Goal: Navigation & Orientation: Go to known website

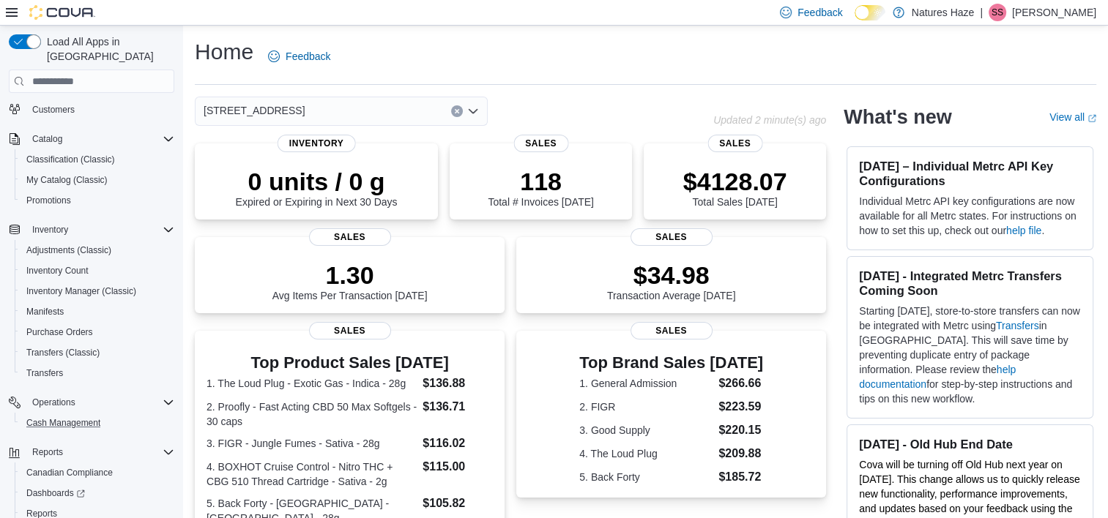
scroll to position [117, 0]
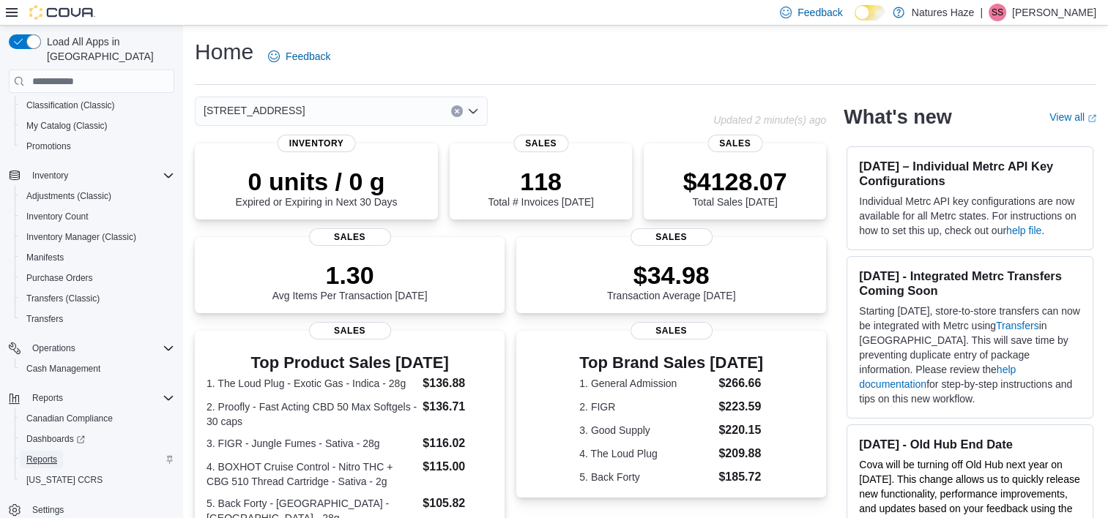
click at [34, 451] on span "Reports" at bounding box center [41, 460] width 31 height 18
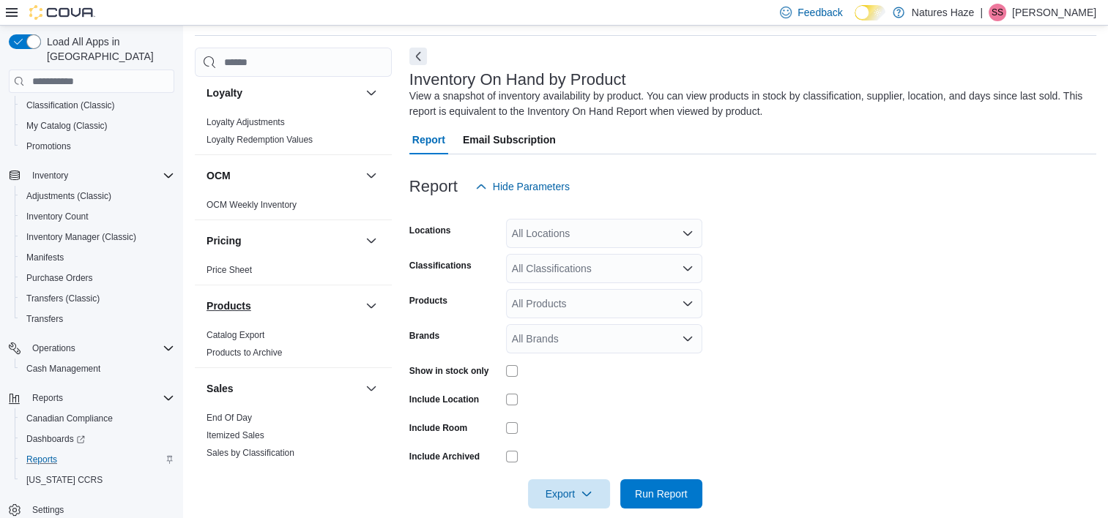
scroll to position [878, 0]
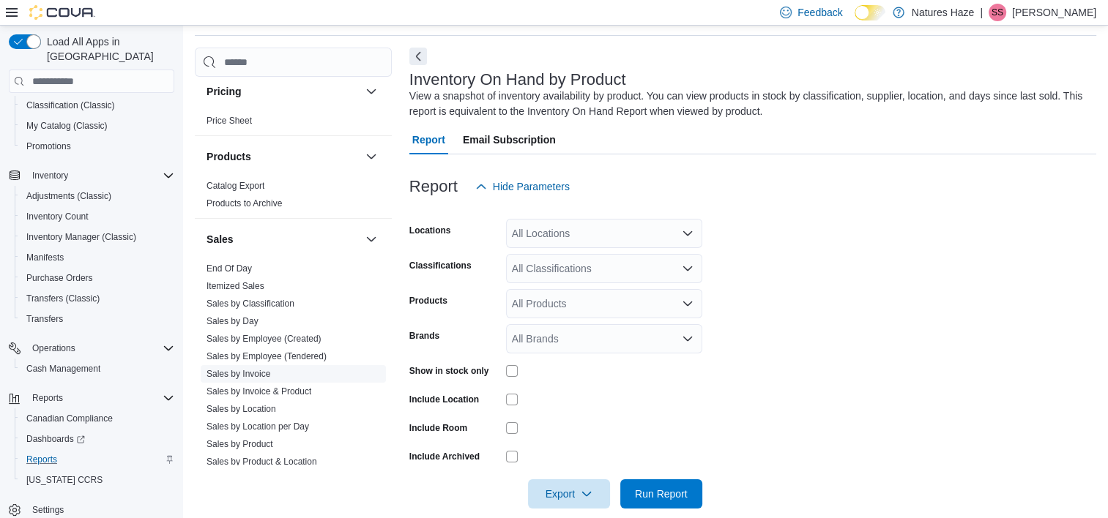
click at [266, 376] on link "Sales by Invoice" at bounding box center [238, 374] width 64 height 10
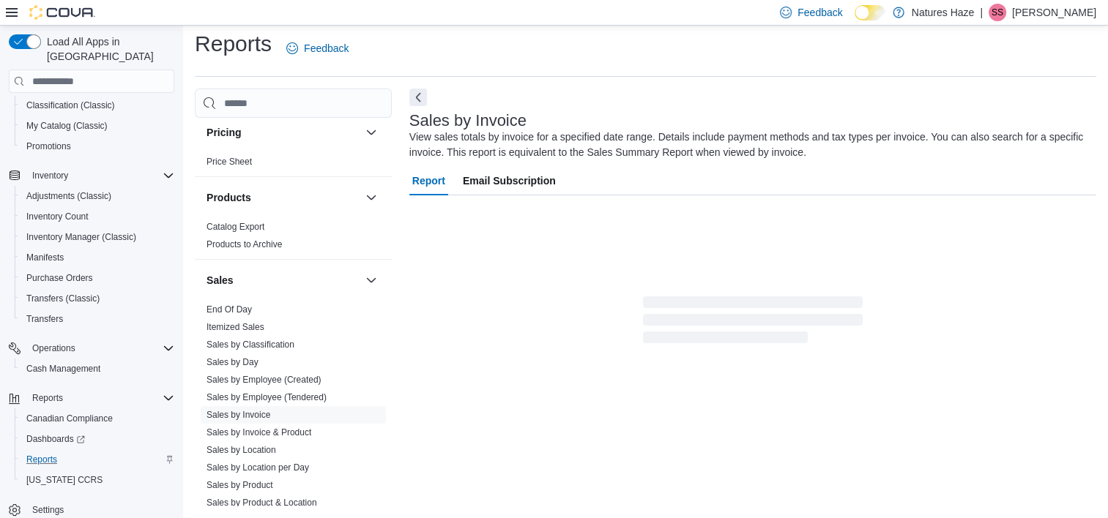
scroll to position [49, 0]
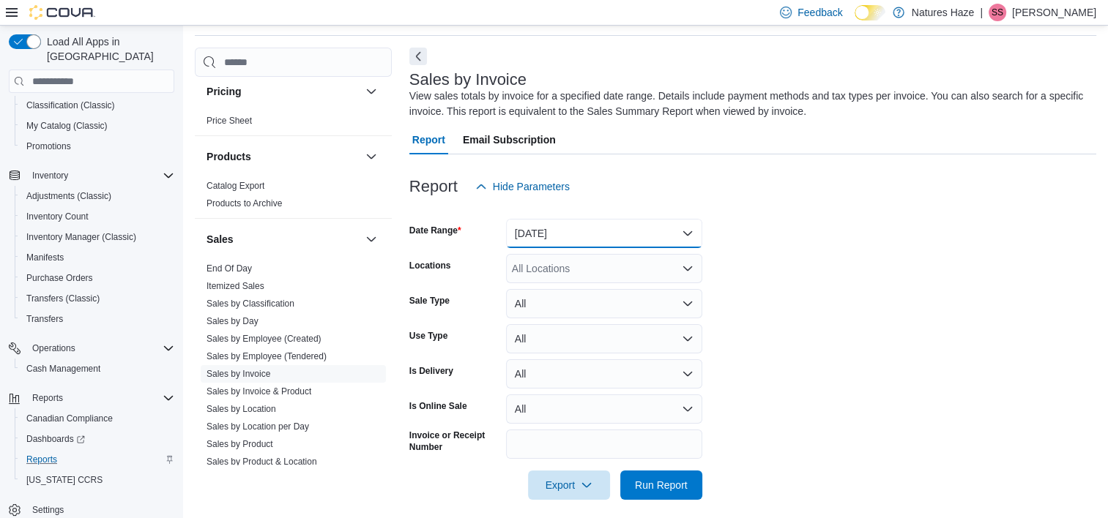
click at [603, 225] on button "Yesterday" at bounding box center [604, 233] width 196 height 29
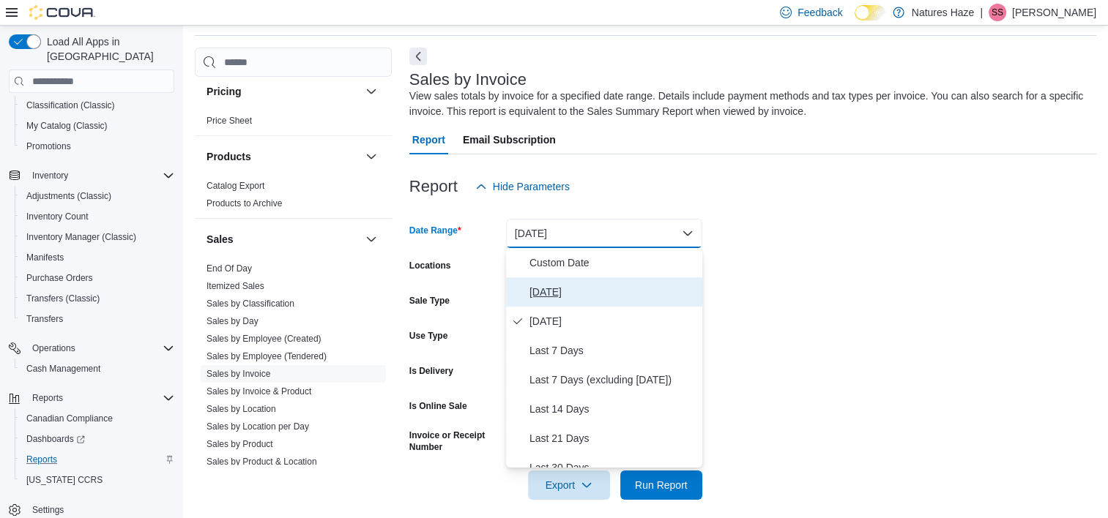
click at [557, 288] on span "Today" at bounding box center [612, 292] width 167 height 18
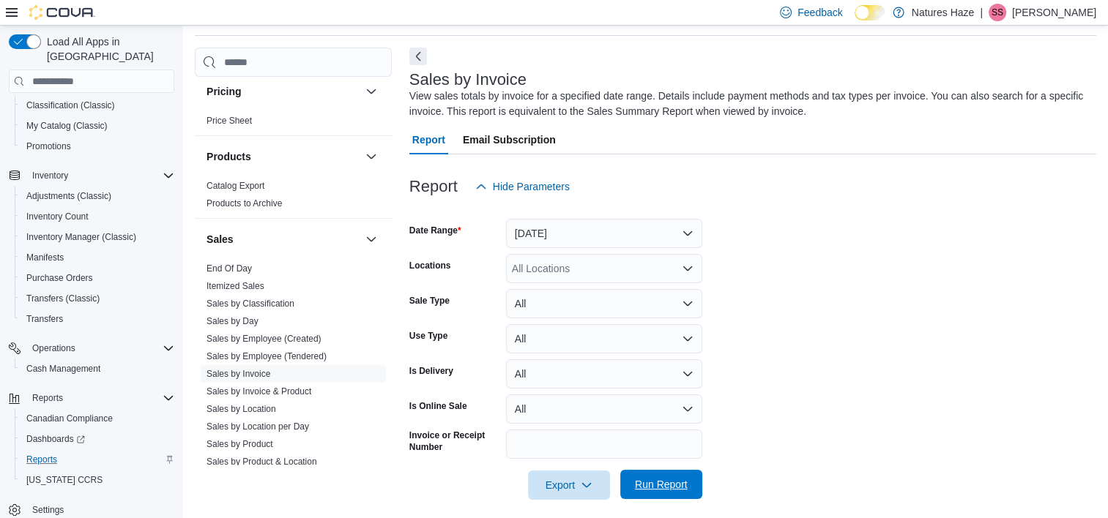
click at [668, 488] on span "Run Report" at bounding box center [661, 484] width 53 height 15
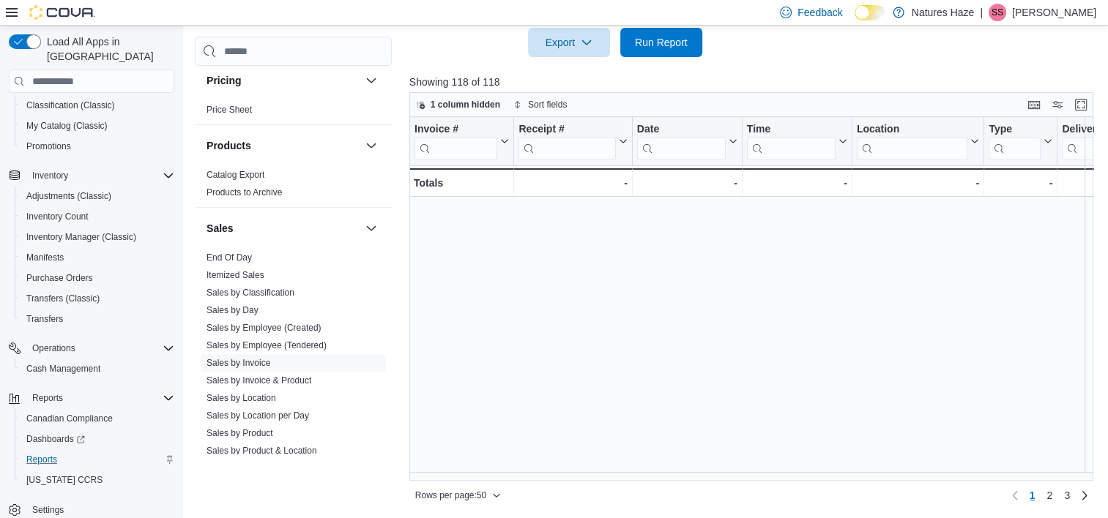
scroll to position [1042, 0]
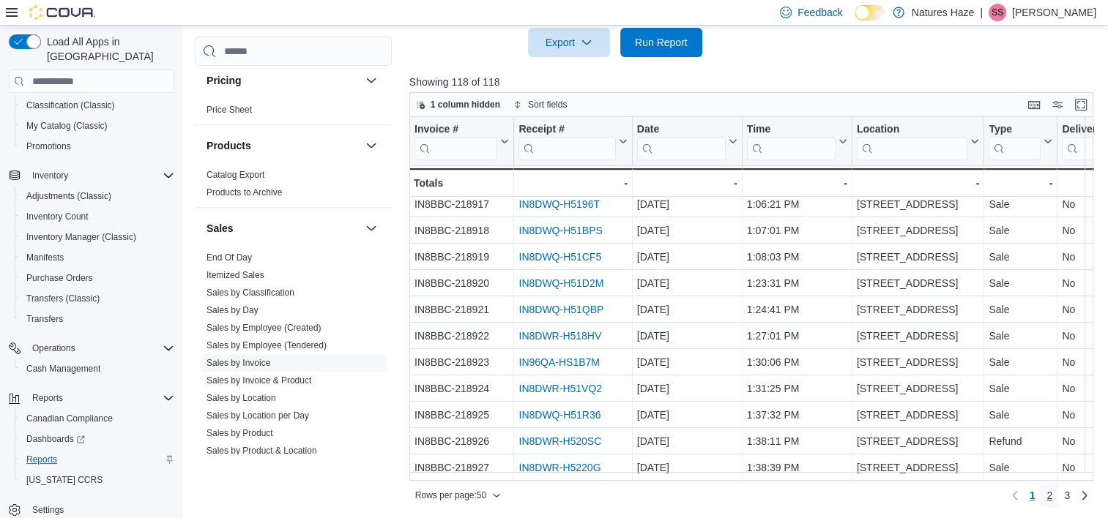
click at [1052, 495] on span "2" at bounding box center [1049, 495] width 6 height 15
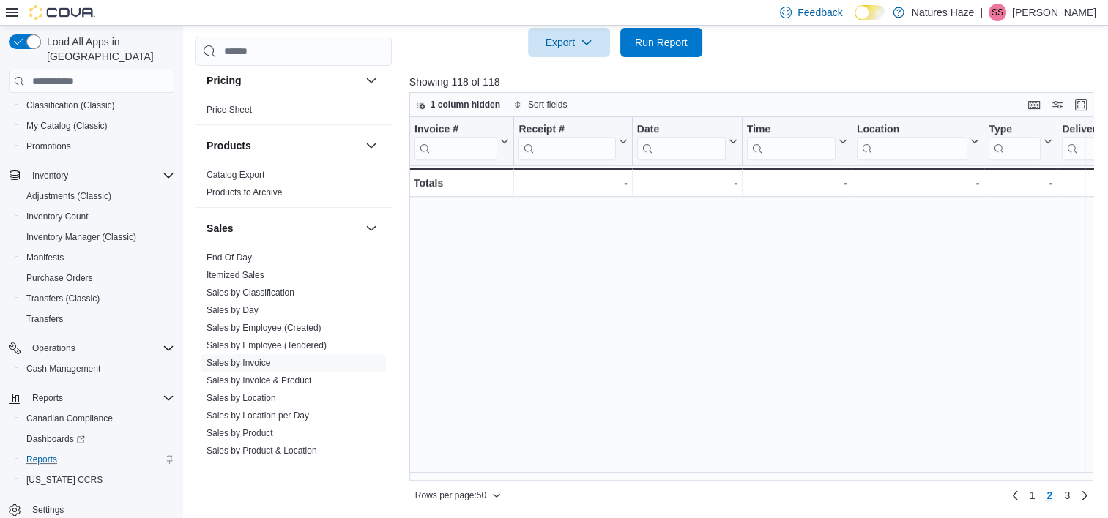
scroll to position [0, 0]
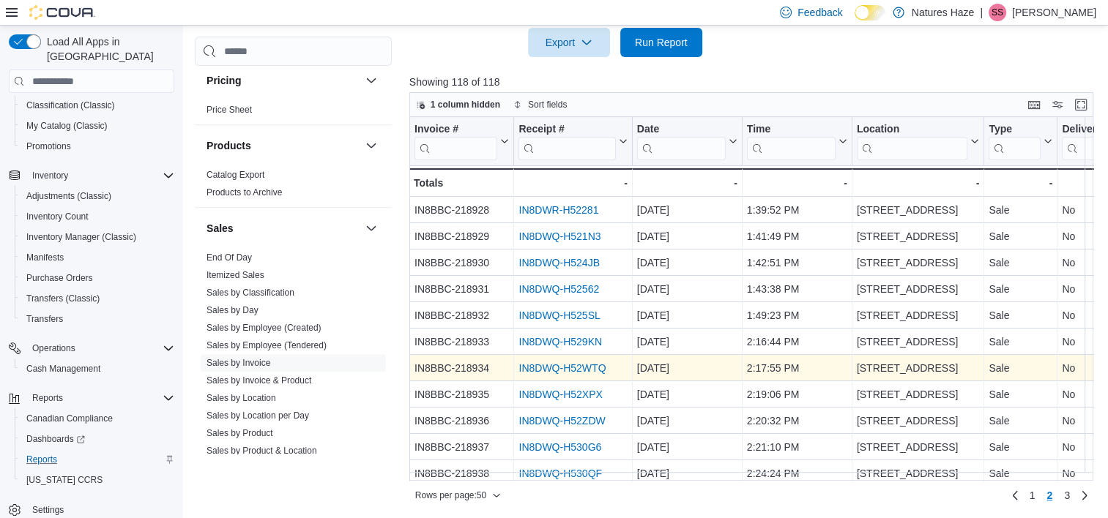
click at [546, 370] on link "IN8DWQ-H52WTQ" at bounding box center [561, 369] width 87 height 12
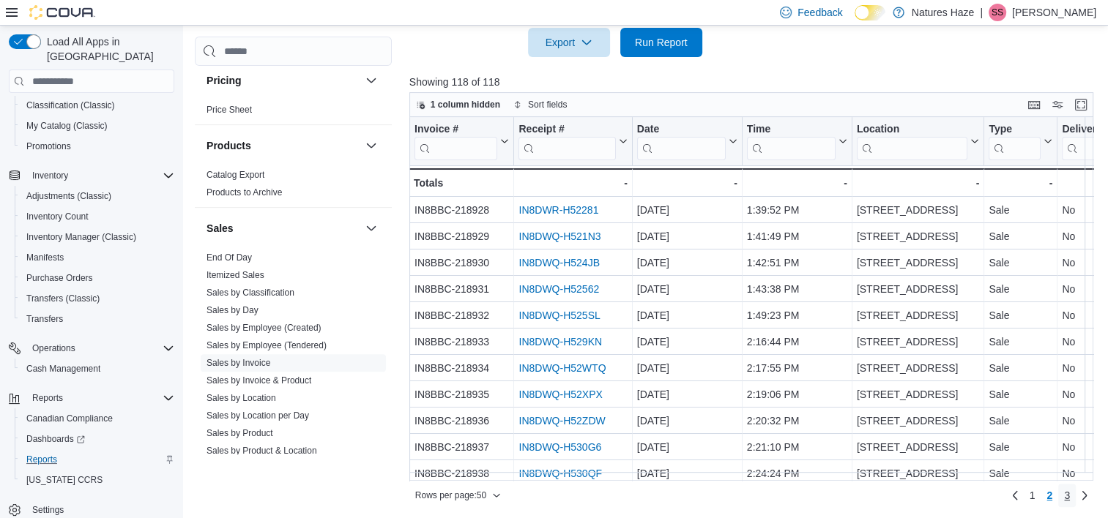
click at [1070, 496] on span "3" at bounding box center [1067, 495] width 6 height 15
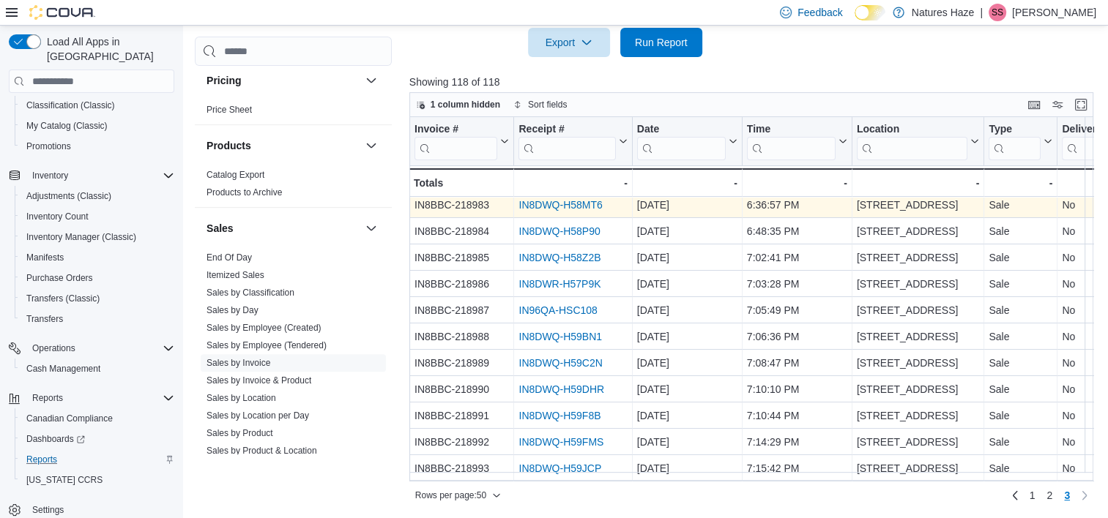
scroll to position [73, 0]
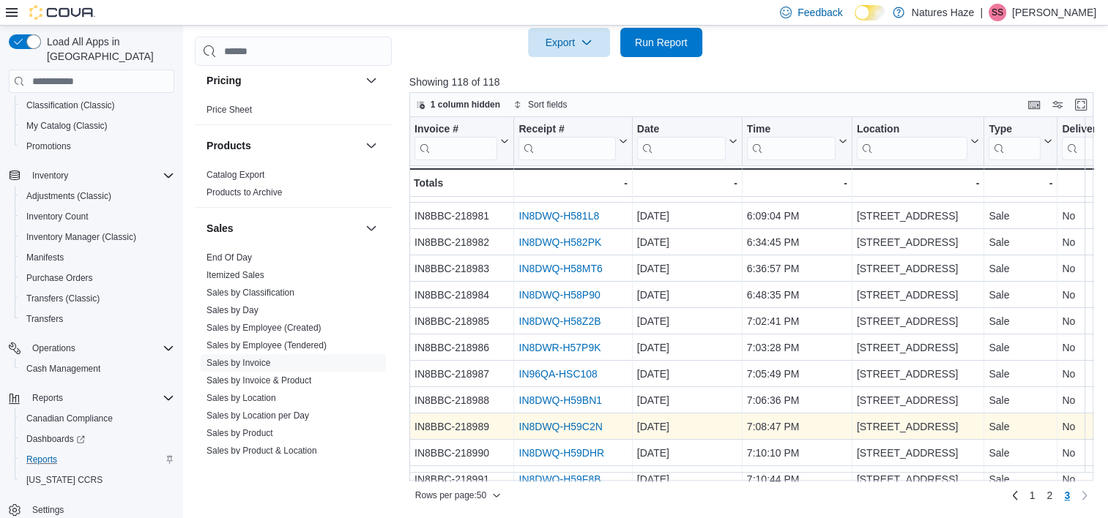
click at [594, 425] on link "IN8DWQ-H59C2N" at bounding box center [559, 428] width 83 height 12
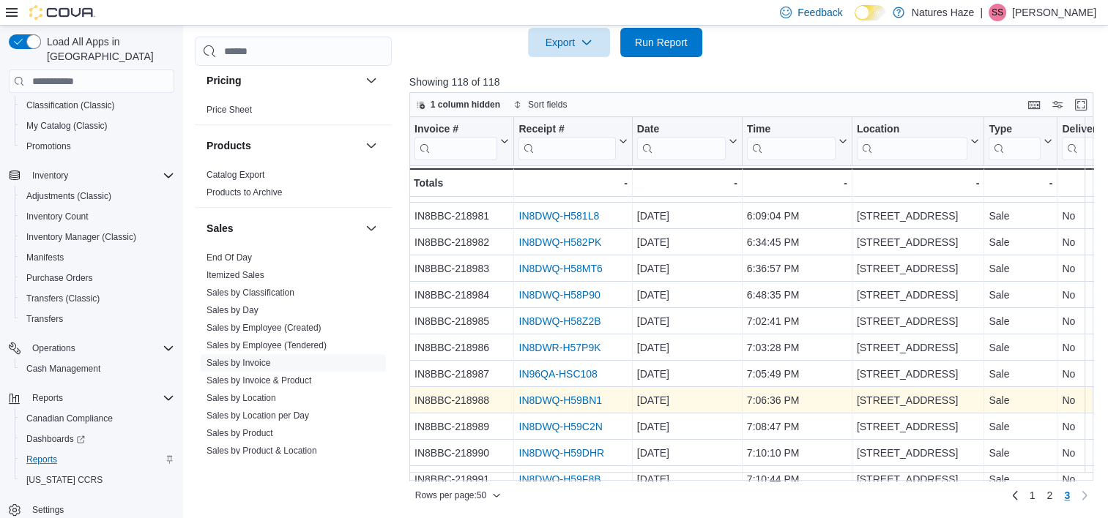
click at [528, 398] on link "IN8DWQ-H59BN1" at bounding box center [559, 401] width 83 height 12
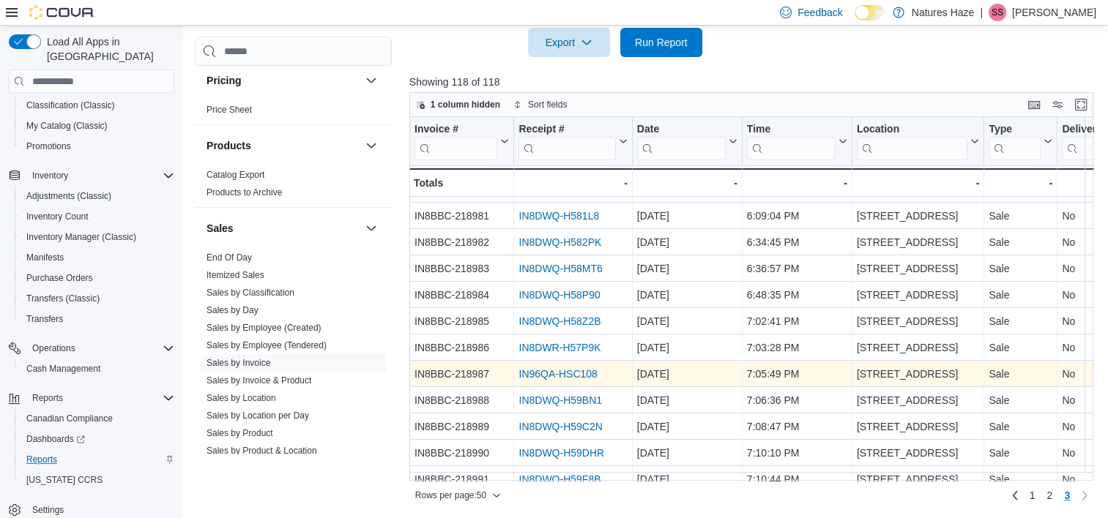
click at [577, 371] on link "IN96QA-HSC108" at bounding box center [557, 375] width 78 height 12
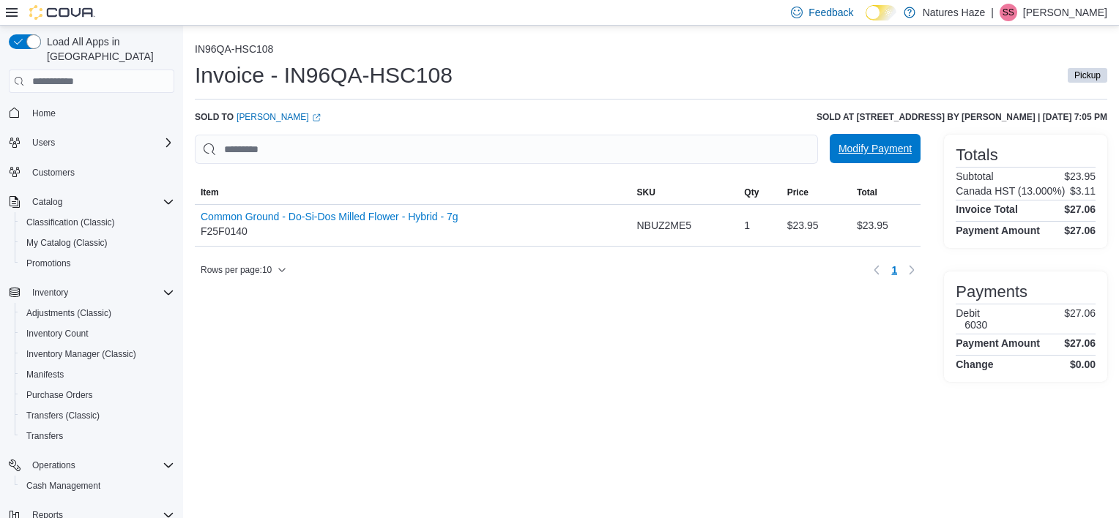
click at [895, 155] on span "Modify Payment" at bounding box center [874, 148] width 73 height 15
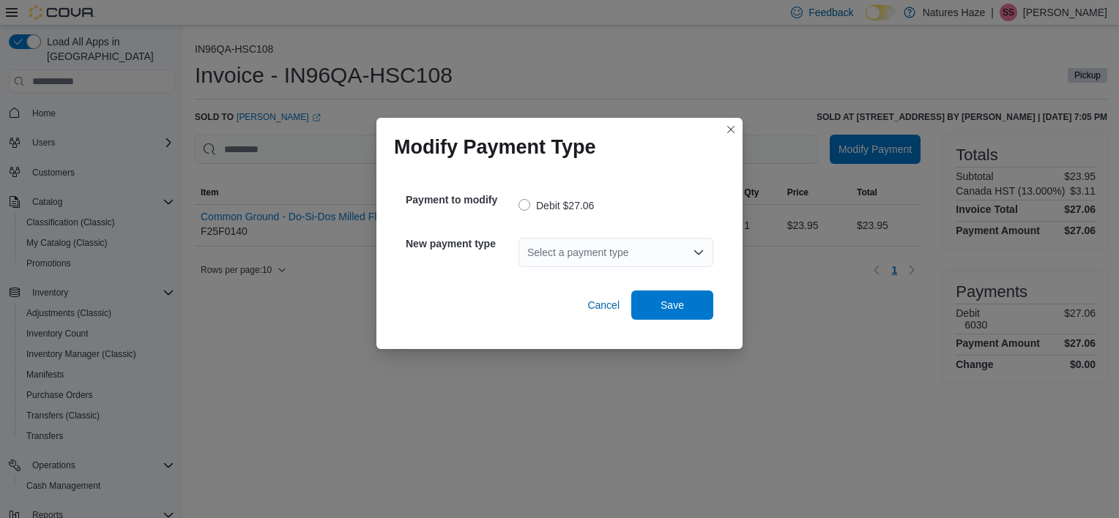
click at [627, 249] on div "Select a payment type" at bounding box center [615, 252] width 195 height 29
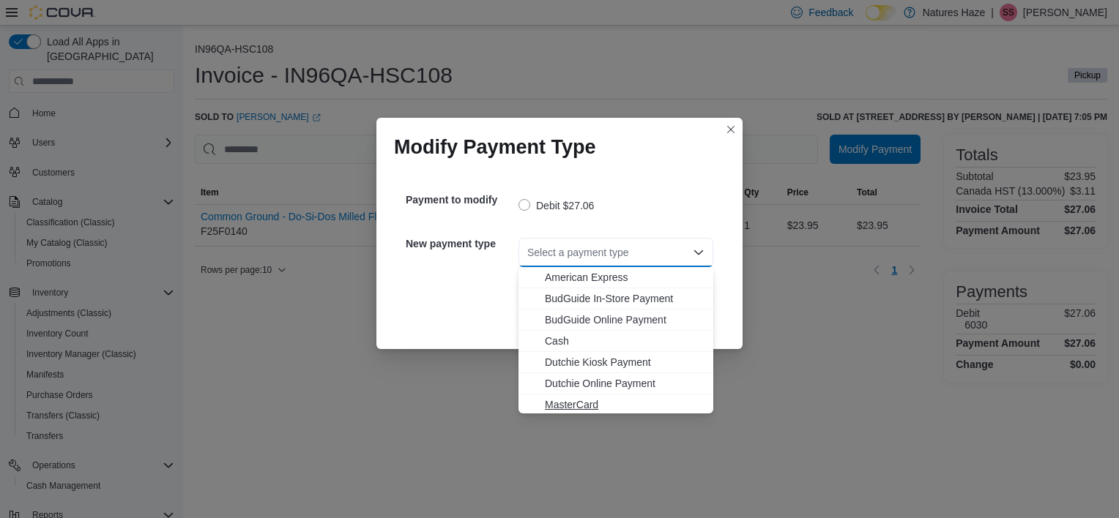
click at [557, 405] on span "MasterCard" at bounding box center [625, 405] width 160 height 15
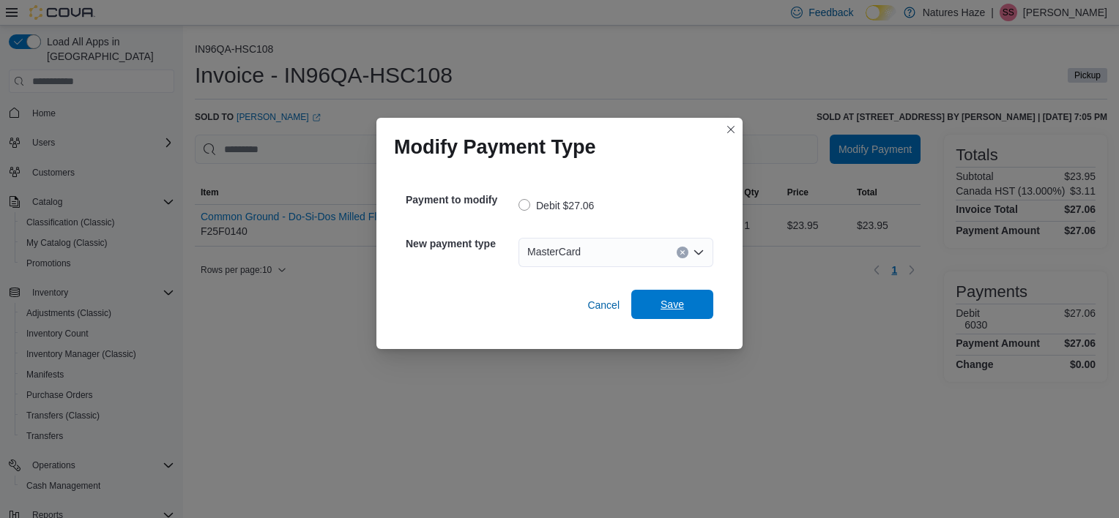
click at [653, 302] on span "Save" at bounding box center [672, 304] width 64 height 29
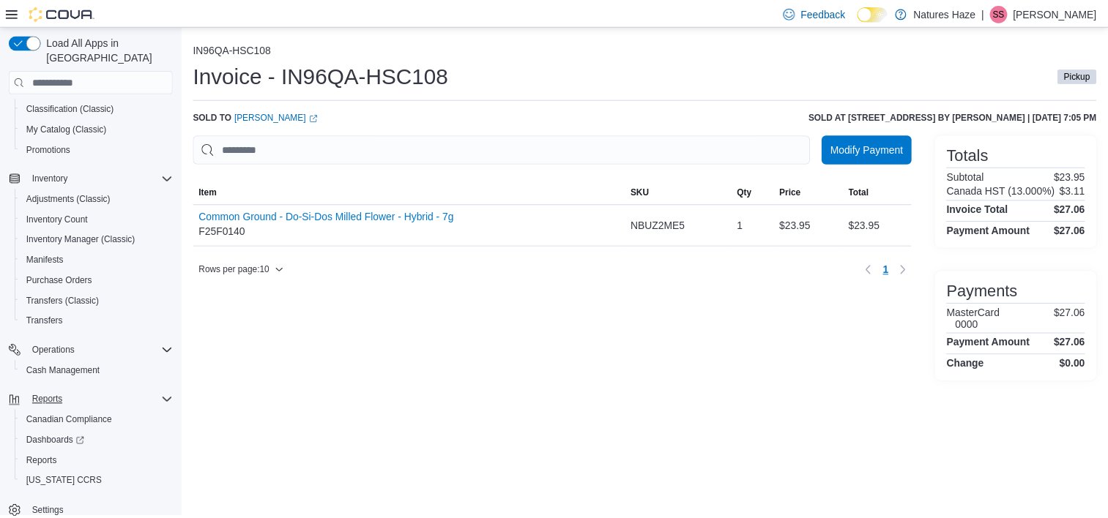
scroll to position [117, 0]
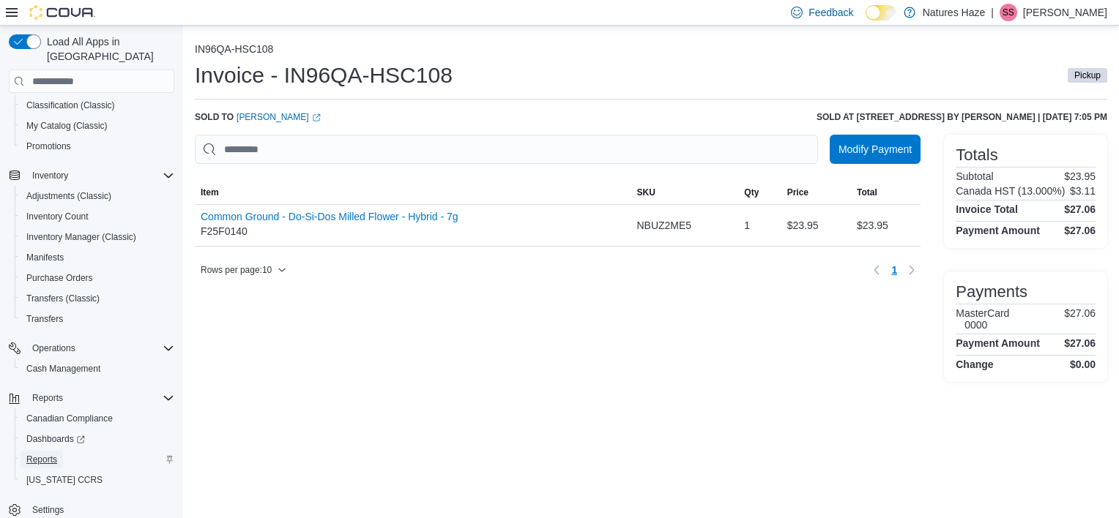
click at [41, 454] on span "Reports" at bounding box center [41, 460] width 31 height 12
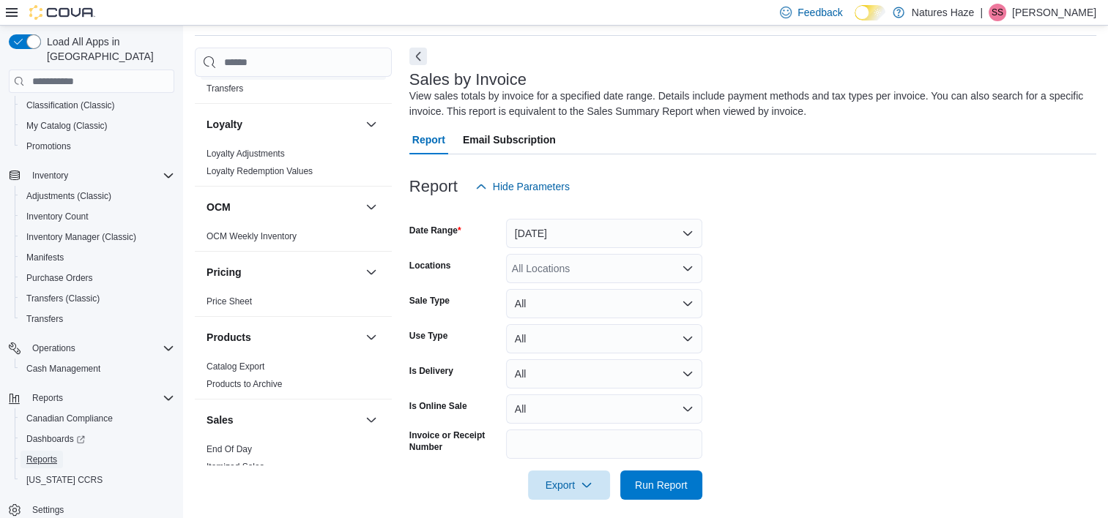
scroll to position [878, 0]
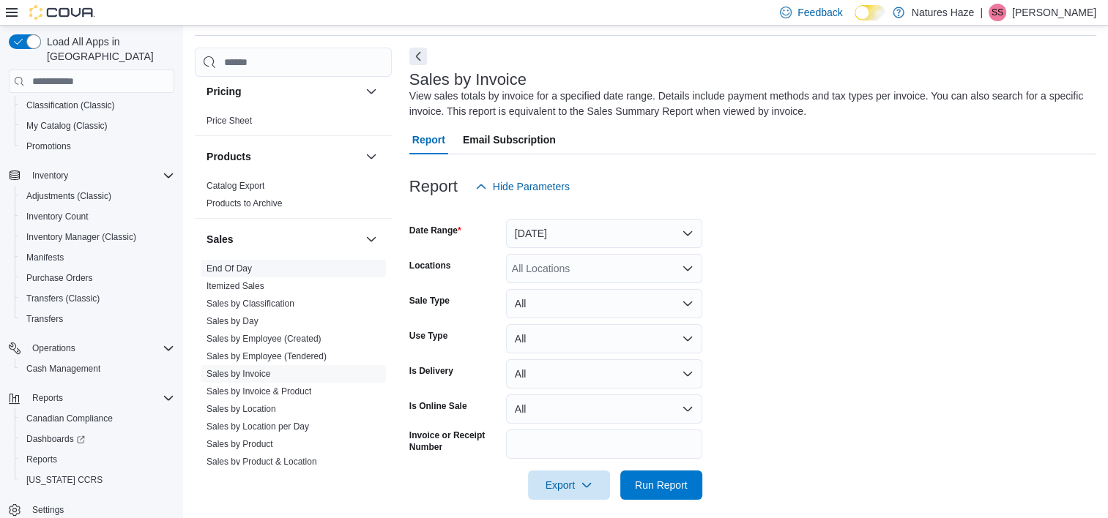
click at [238, 272] on span "End Of Day" at bounding box center [228, 269] width 45 height 12
click at [239, 267] on link "End Of Day" at bounding box center [228, 269] width 45 height 10
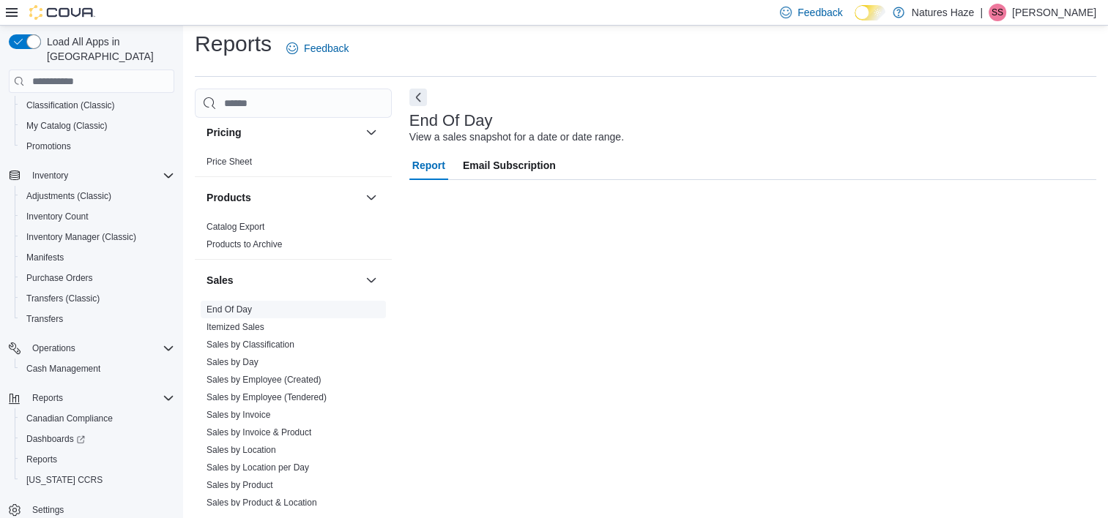
scroll to position [8, 0]
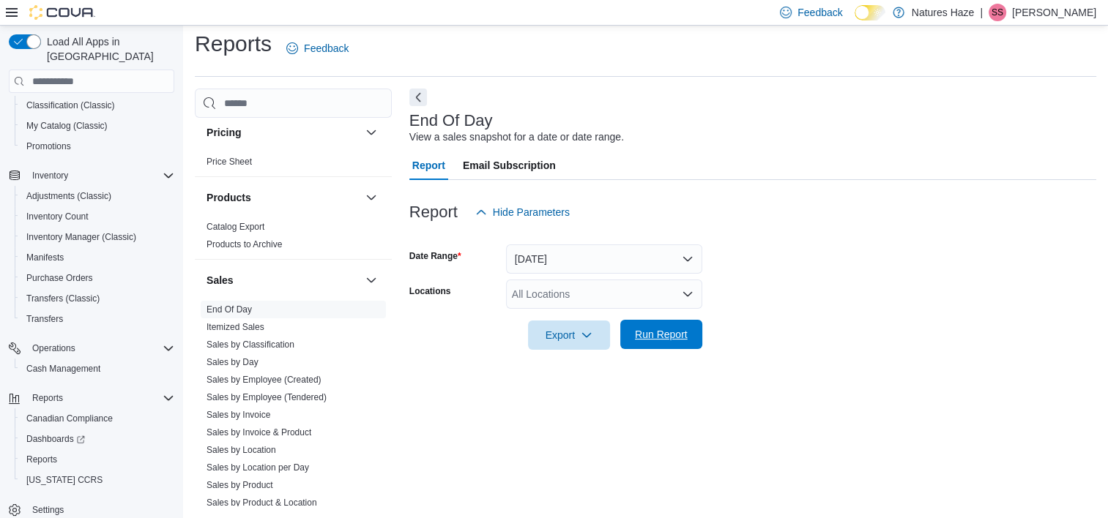
click at [676, 337] on span "Run Report" at bounding box center [661, 334] width 53 height 15
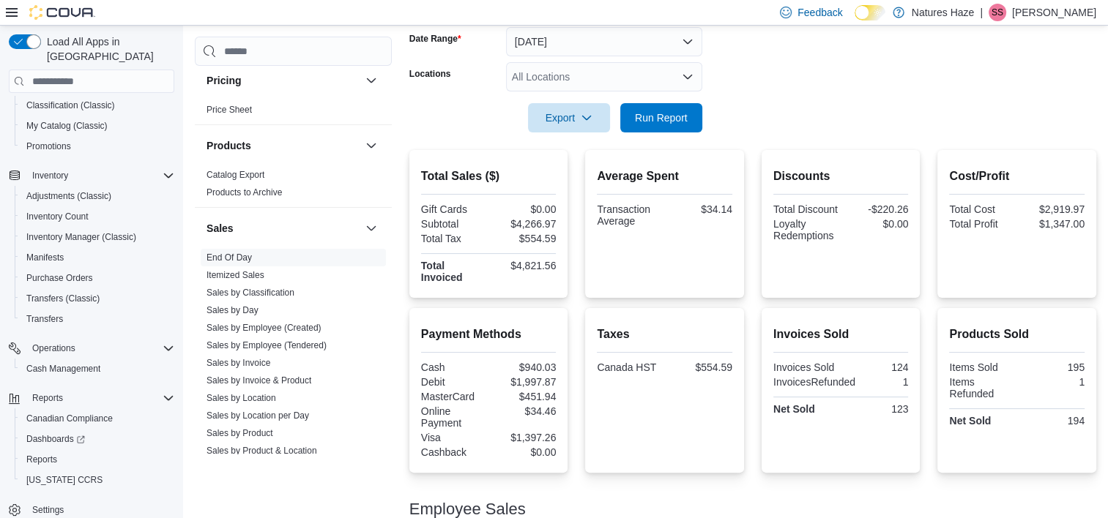
scroll to position [228, 0]
